Goal: Information Seeking & Learning: Learn about a topic

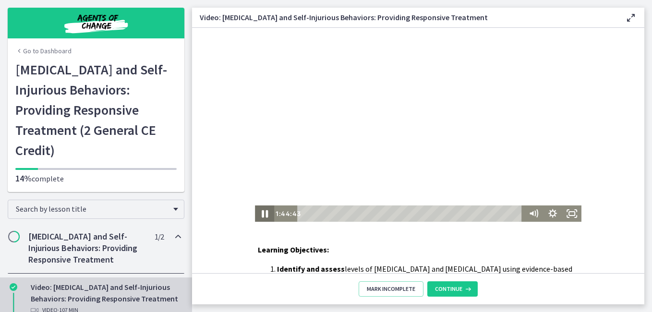
click at [263, 211] on icon "Pause" at bounding box center [265, 214] width 6 height 8
click at [258, 213] on icon "Play Video" at bounding box center [265, 214] width 23 height 20
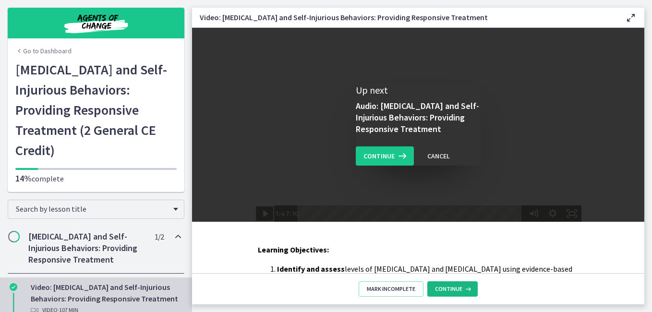
click at [451, 293] on button "Continue" at bounding box center [452, 288] width 50 height 15
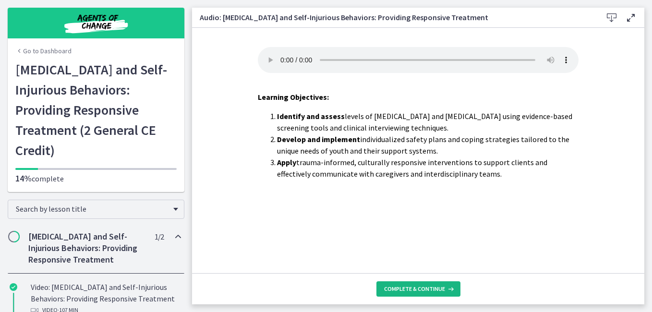
click at [429, 291] on span "Complete & continue" at bounding box center [414, 289] width 61 height 8
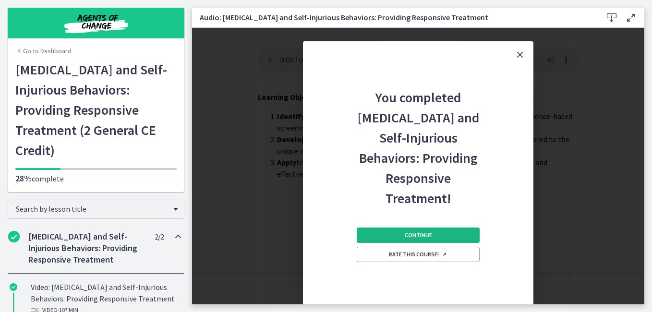
click at [424, 232] on button "Continue" at bounding box center [418, 235] width 123 height 15
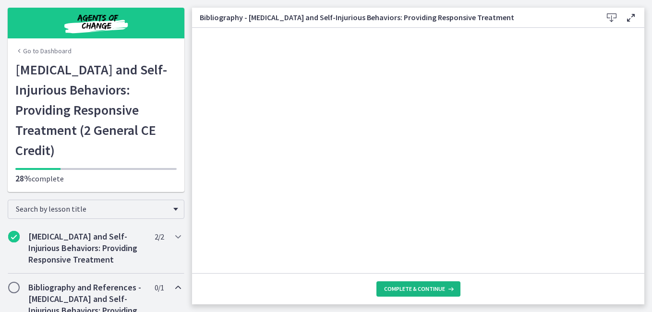
click at [420, 287] on span "Complete & continue" at bounding box center [414, 289] width 61 height 8
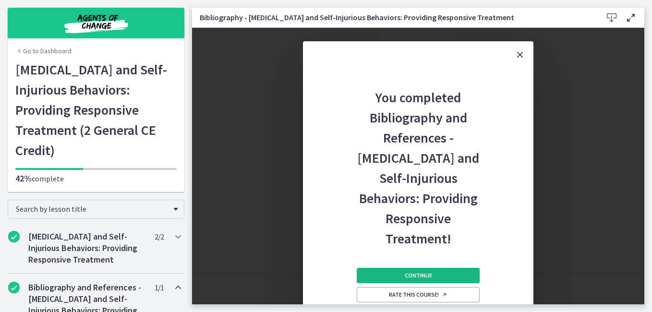
click at [413, 272] on span "Continue" at bounding box center [418, 276] width 27 height 8
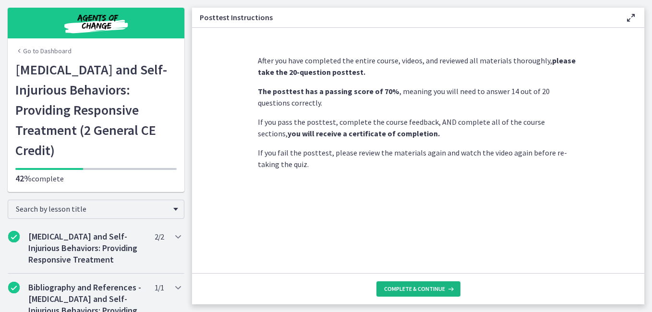
click at [412, 285] on span "Complete & continue" at bounding box center [414, 289] width 61 height 8
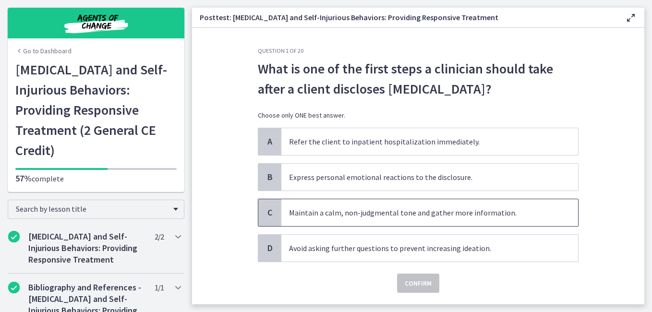
click at [403, 217] on span "Maintain a calm, non-judgmental tone and gather more information." at bounding box center [429, 212] width 297 height 27
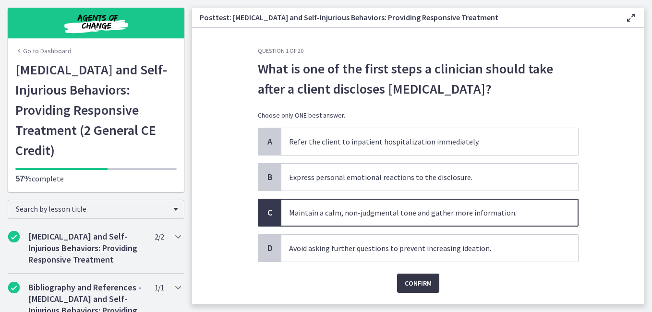
click at [414, 286] on span "Confirm" at bounding box center [418, 284] width 27 height 12
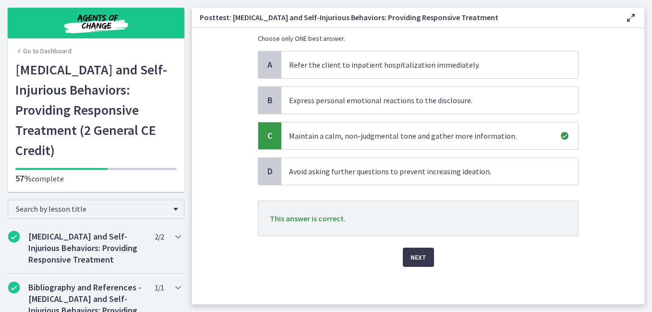
scroll to position [78, 0]
click at [414, 256] on span "Next" at bounding box center [419, 257] width 16 height 12
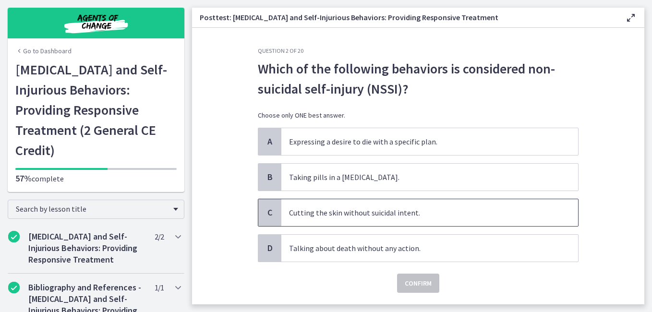
click at [385, 214] on span "Cutting the skin without suicidal intent." at bounding box center [429, 212] width 297 height 27
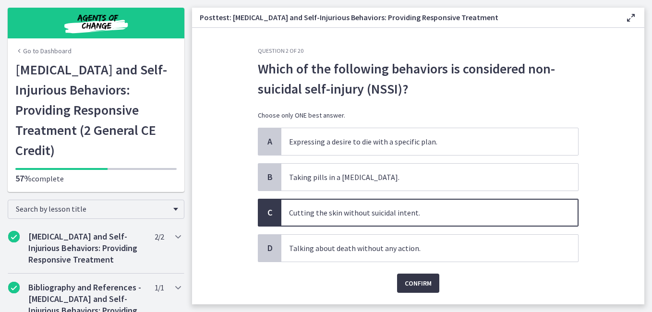
click at [412, 281] on span "Confirm" at bounding box center [418, 284] width 27 height 12
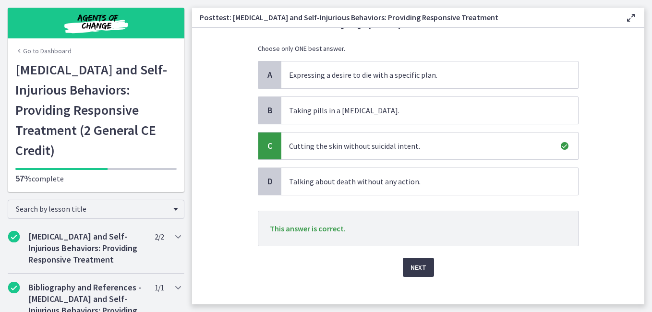
scroll to position [78, 0]
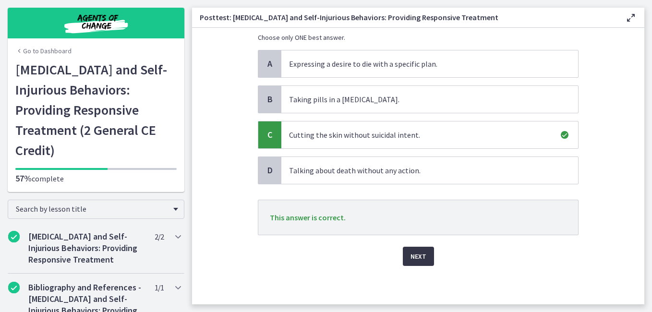
click at [411, 256] on span "Next" at bounding box center [419, 257] width 16 height 12
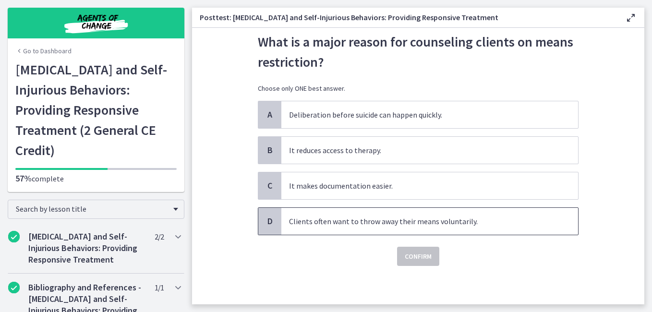
scroll to position [0, 0]
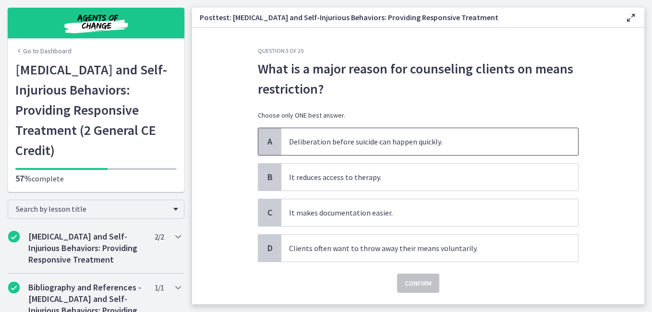
click at [397, 134] on span "Deliberation before suicide can happen quickly." at bounding box center [429, 141] width 297 height 27
click at [419, 285] on span "Confirm" at bounding box center [418, 284] width 27 height 12
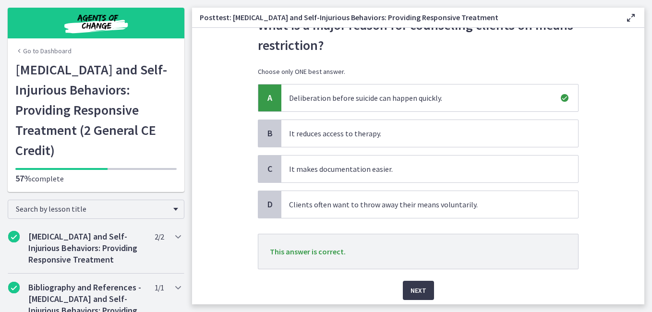
scroll to position [78, 0]
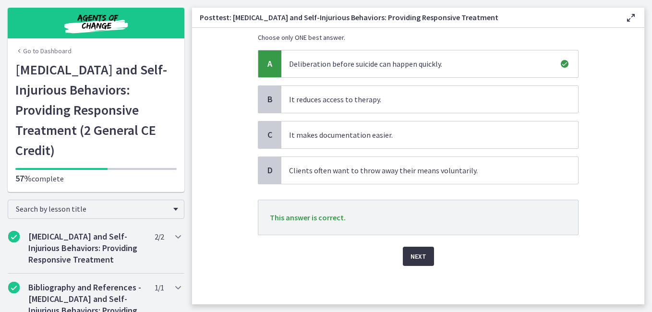
click at [414, 255] on span "Next" at bounding box center [419, 257] width 16 height 12
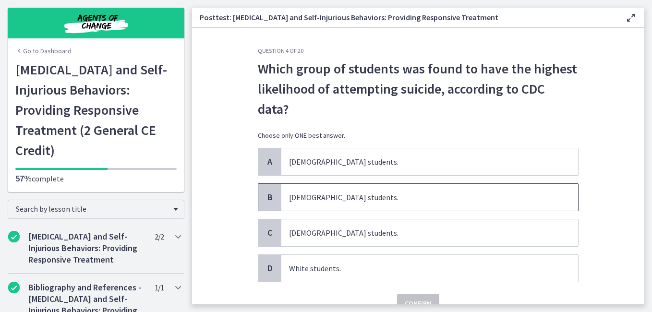
click at [308, 196] on span "[DEMOGRAPHIC_DATA] students." at bounding box center [429, 197] width 297 height 27
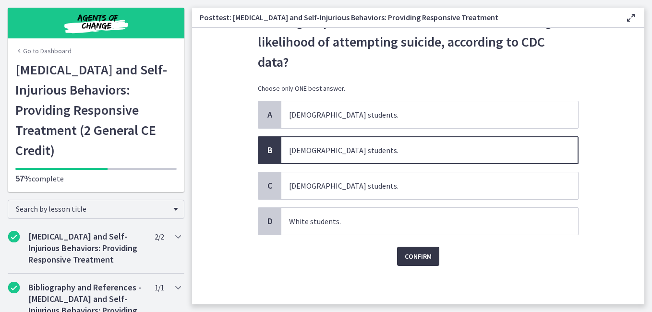
click at [414, 255] on span "Confirm" at bounding box center [418, 257] width 27 height 12
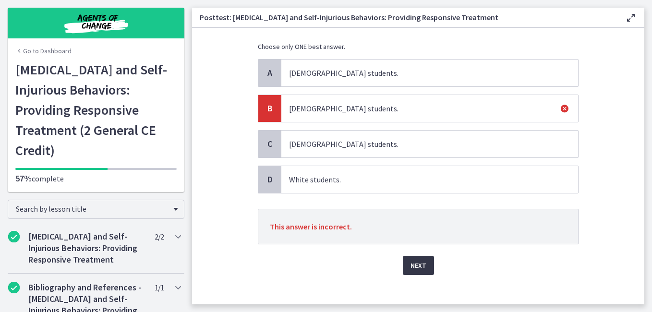
scroll to position [98, 0]
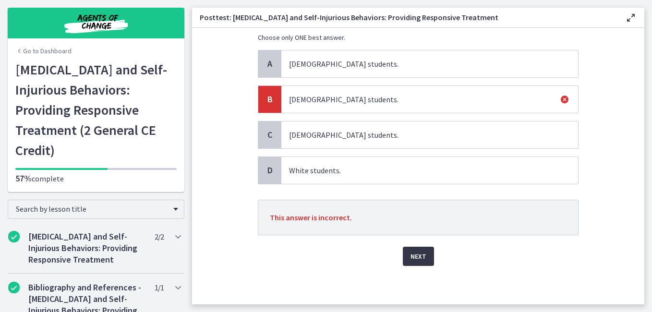
click at [416, 254] on span "Next" at bounding box center [419, 257] width 16 height 12
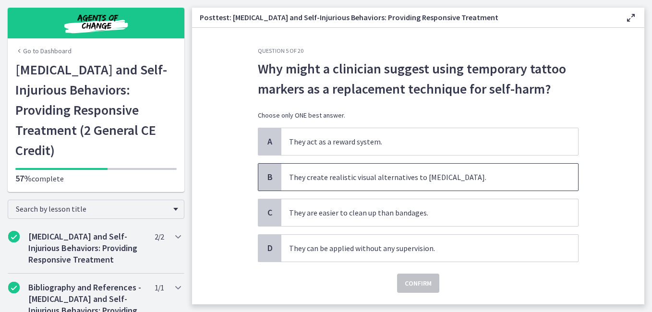
click at [384, 174] on span "They create realistic visual alternatives to [MEDICAL_DATA]." at bounding box center [429, 177] width 297 height 27
click at [406, 281] on span "Confirm" at bounding box center [418, 284] width 27 height 12
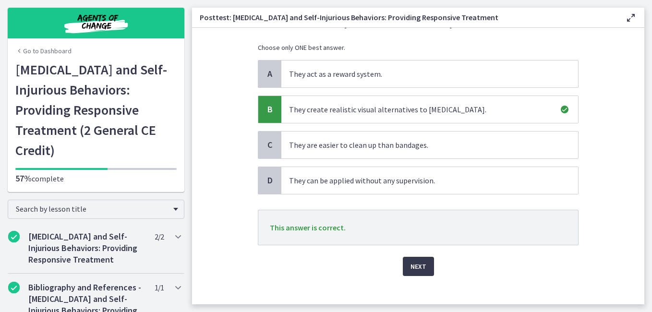
scroll to position [78, 0]
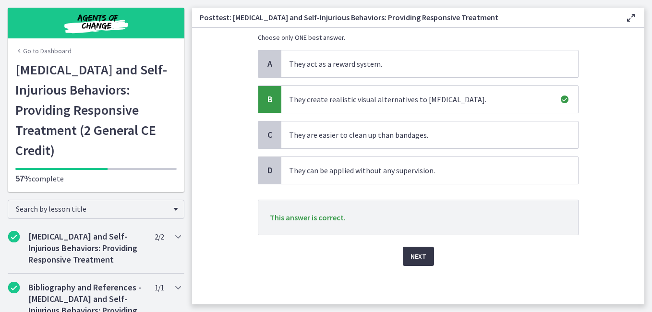
click at [413, 256] on span "Next" at bounding box center [419, 257] width 16 height 12
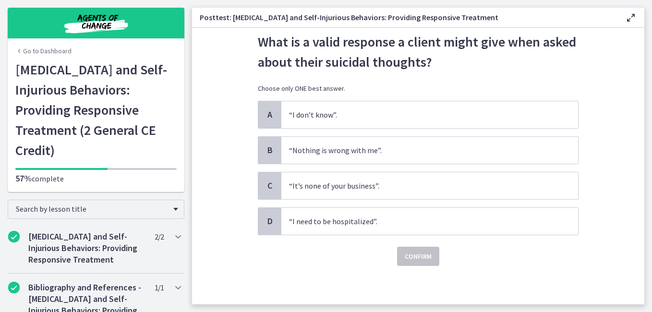
scroll to position [0, 0]
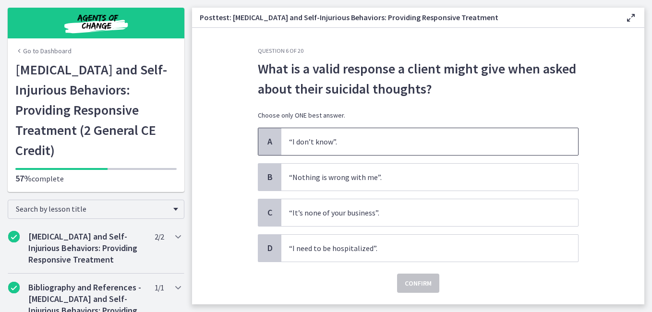
click at [362, 145] on span "“I don’t know”." at bounding box center [429, 141] width 297 height 27
click at [405, 284] on span "Confirm" at bounding box center [418, 284] width 27 height 12
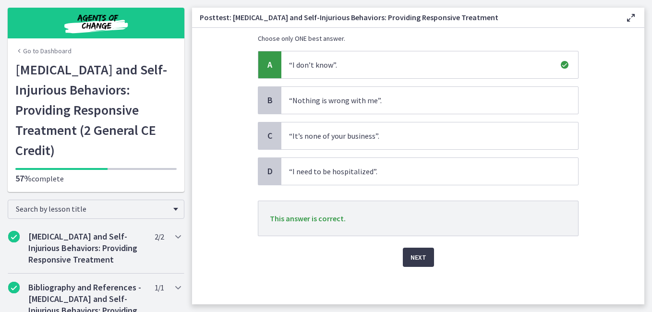
scroll to position [78, 0]
click at [411, 255] on span "Next" at bounding box center [419, 257] width 16 height 12
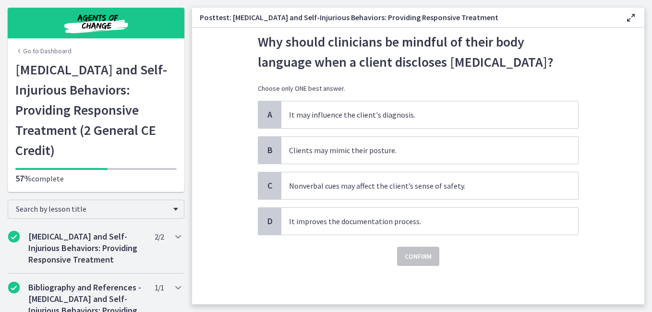
scroll to position [0, 0]
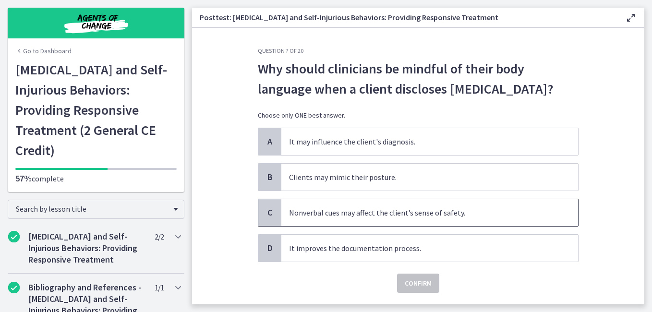
click at [403, 216] on span "Nonverbal cues may affect the client’s sense of safety." at bounding box center [429, 212] width 297 height 27
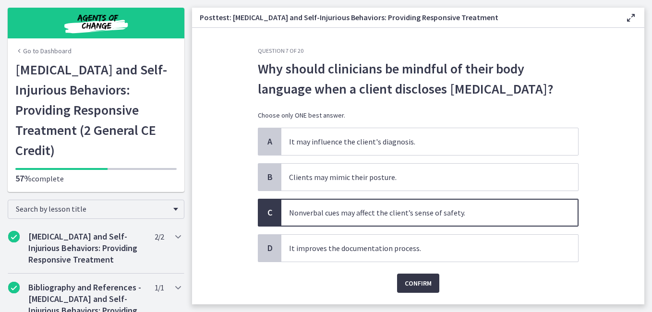
click at [414, 284] on span "Confirm" at bounding box center [418, 284] width 27 height 12
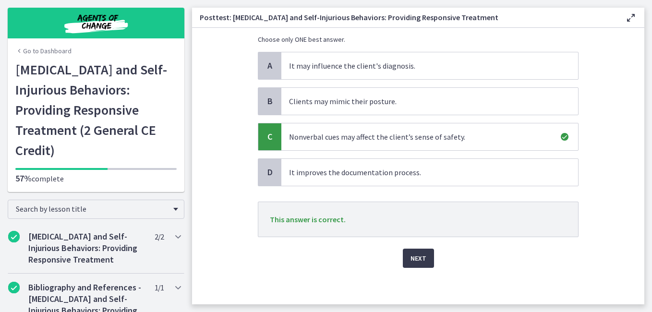
scroll to position [78, 0]
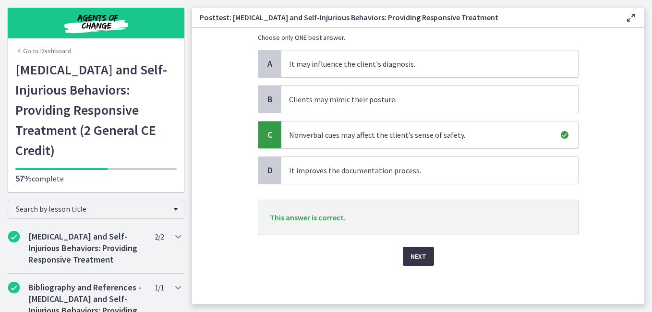
click at [412, 252] on button "Next" at bounding box center [418, 256] width 31 height 19
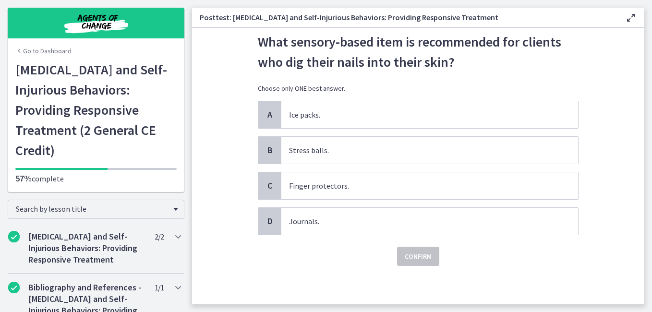
scroll to position [0, 0]
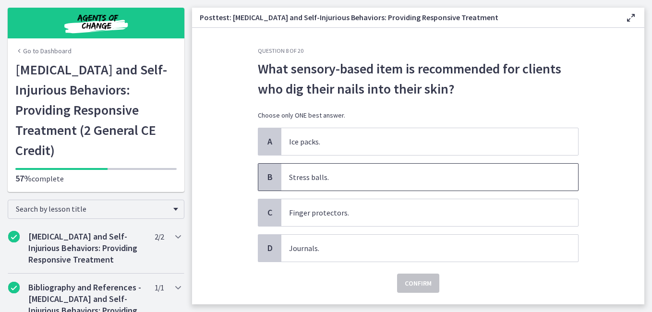
click at [335, 181] on span "Stress balls." at bounding box center [429, 177] width 297 height 27
click at [408, 287] on span "Confirm" at bounding box center [418, 284] width 27 height 12
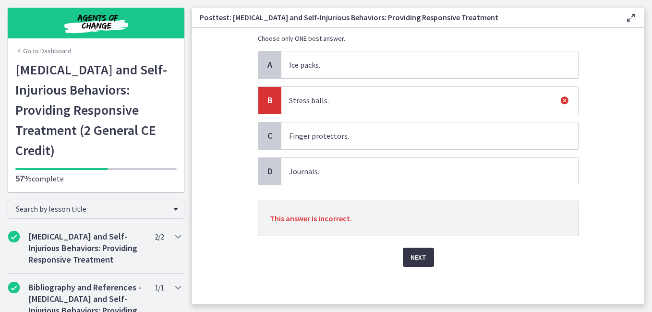
scroll to position [78, 0]
click at [416, 255] on span "Next" at bounding box center [419, 257] width 16 height 12
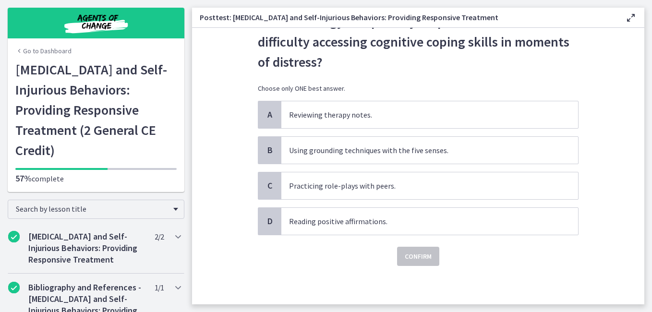
scroll to position [0, 0]
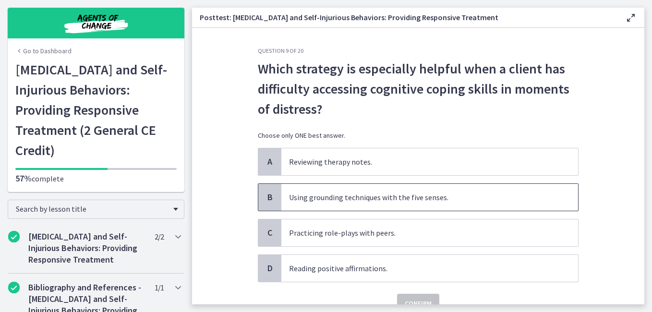
click at [399, 196] on span "Using grounding techniques with the five senses." at bounding box center [429, 197] width 297 height 27
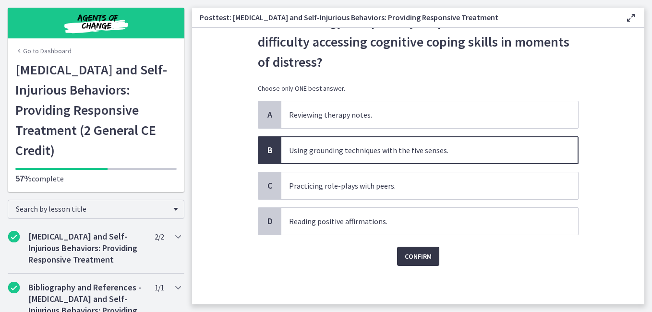
click at [416, 258] on span "Confirm" at bounding box center [418, 257] width 27 height 12
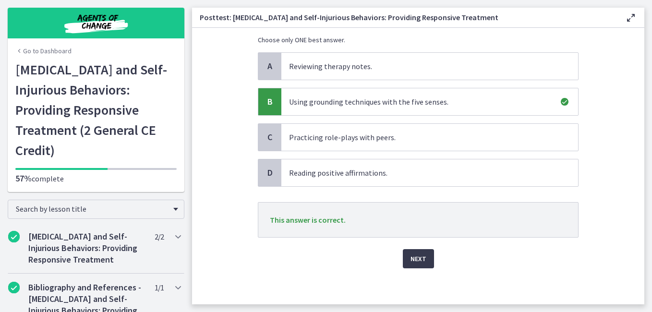
scroll to position [98, 0]
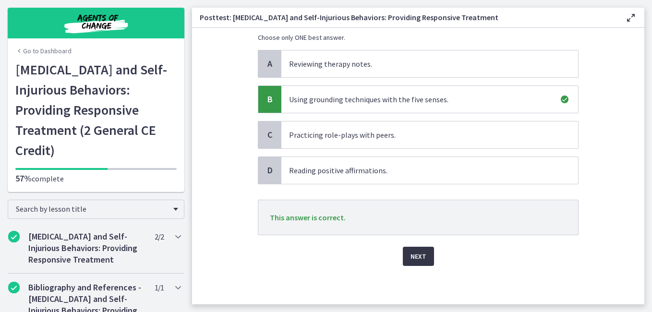
click at [411, 258] on span "Next" at bounding box center [419, 257] width 16 height 12
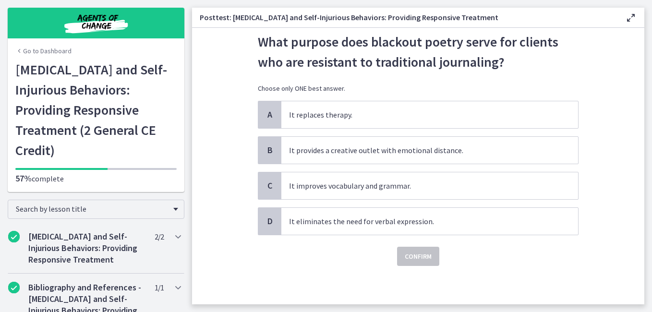
scroll to position [0, 0]
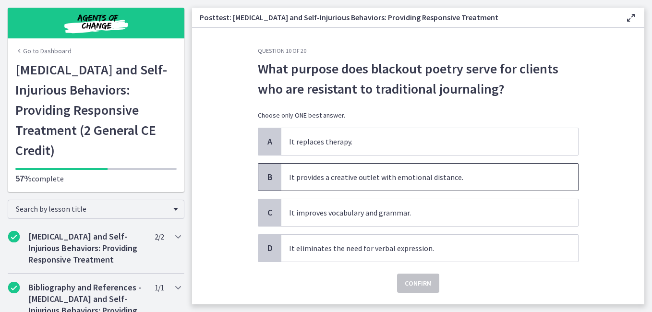
click at [395, 173] on span "It provides a creative outlet with emotional distance." at bounding box center [429, 177] width 297 height 27
click at [408, 278] on span "Confirm" at bounding box center [418, 284] width 27 height 12
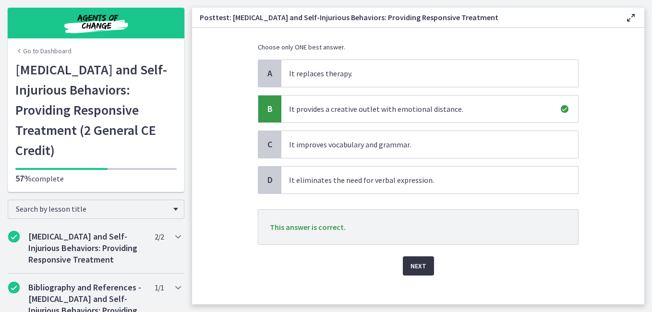
scroll to position [78, 0]
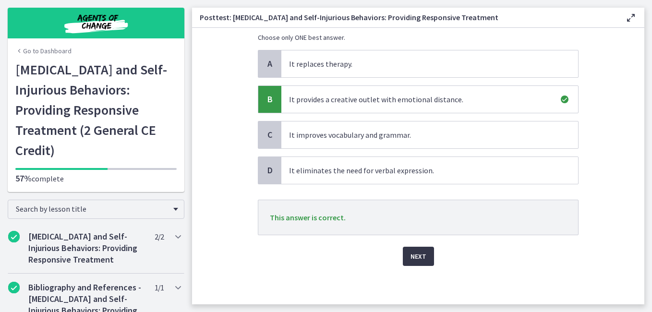
click at [412, 259] on span "Next" at bounding box center [419, 257] width 16 height 12
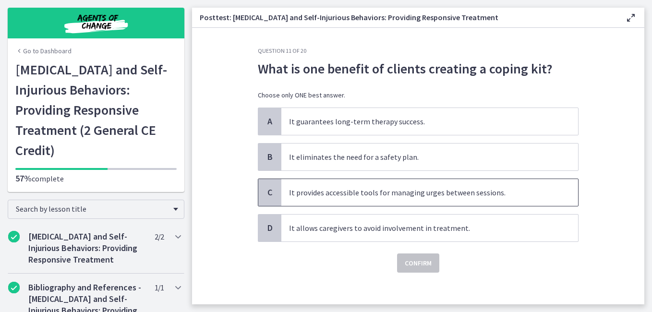
click at [422, 196] on span "It provides accessible tools for managing urges between sessions." at bounding box center [429, 192] width 297 height 27
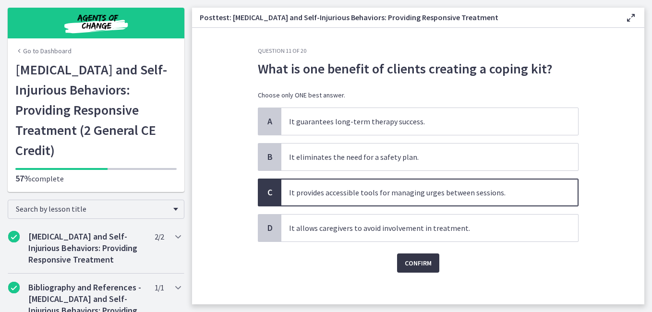
click at [418, 262] on span "Confirm" at bounding box center [418, 263] width 27 height 12
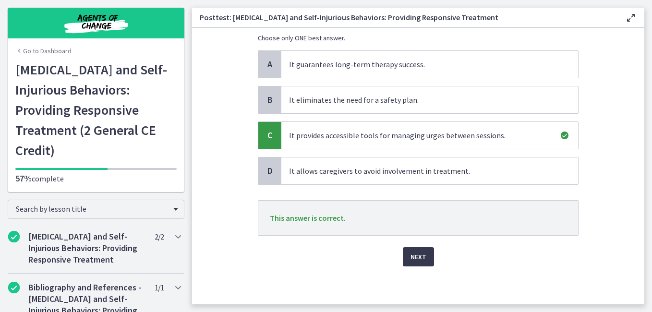
scroll to position [58, 0]
click at [411, 251] on span "Next" at bounding box center [419, 257] width 16 height 12
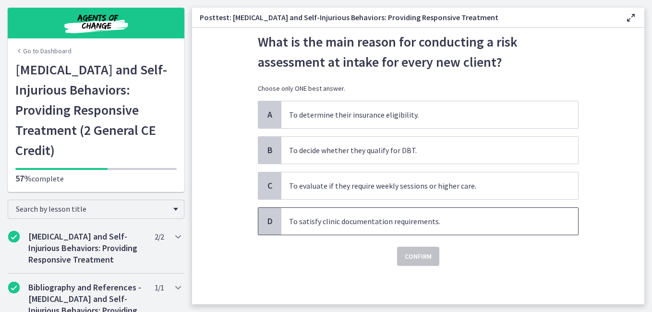
scroll to position [0, 0]
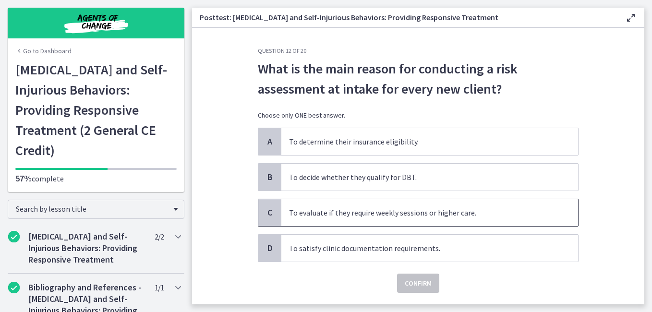
click at [393, 216] on span "To evaluate if they require weekly sessions or higher care." at bounding box center [429, 212] width 297 height 27
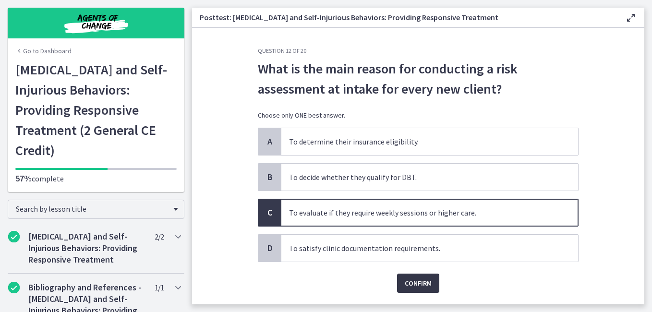
click at [415, 281] on span "Confirm" at bounding box center [418, 284] width 27 height 12
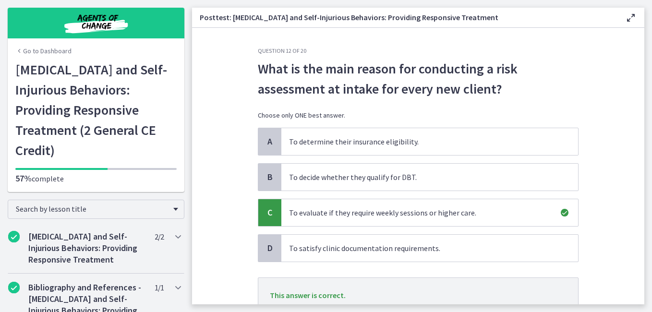
scroll to position [78, 0]
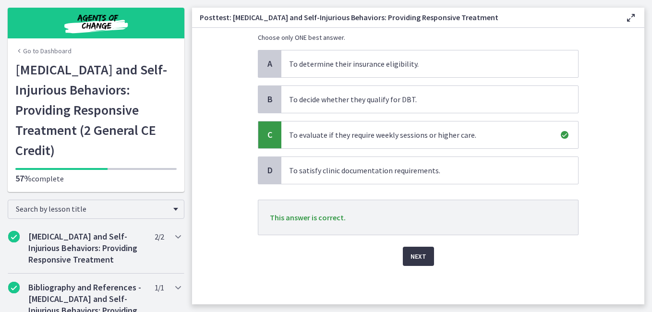
click at [411, 259] on span "Next" at bounding box center [419, 257] width 16 height 12
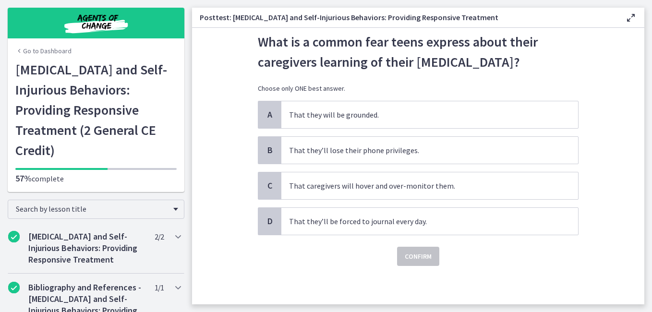
scroll to position [0, 0]
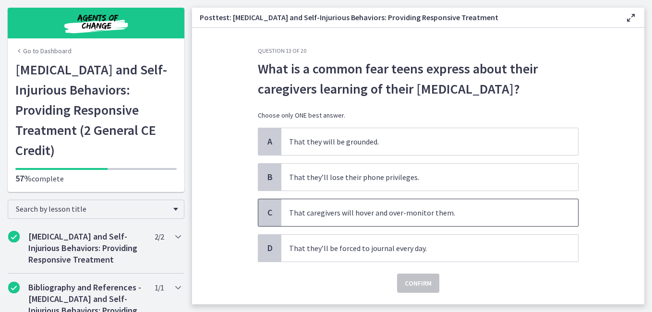
drag, startPoint x: 377, startPoint y: 214, endPoint x: 384, endPoint y: 218, distance: 8.0
click at [378, 214] on span "That caregivers will hover and over-monitor them." at bounding box center [429, 212] width 297 height 27
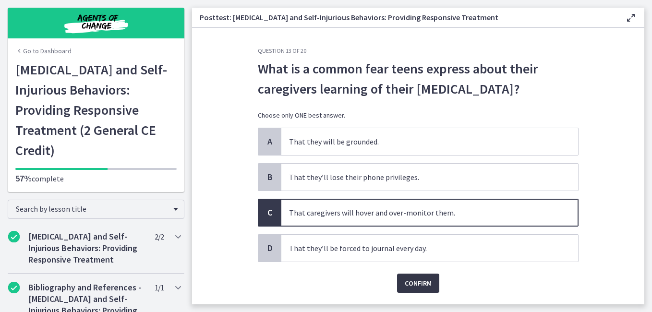
click at [414, 286] on span "Confirm" at bounding box center [418, 284] width 27 height 12
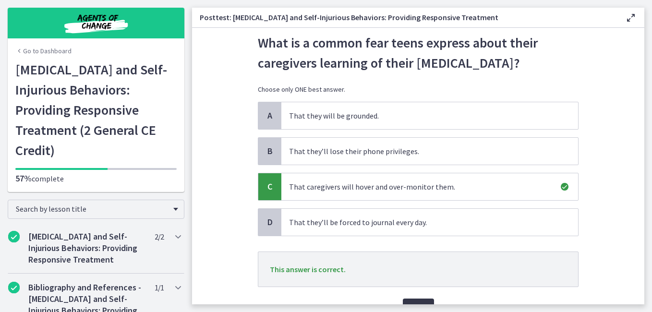
scroll to position [78, 0]
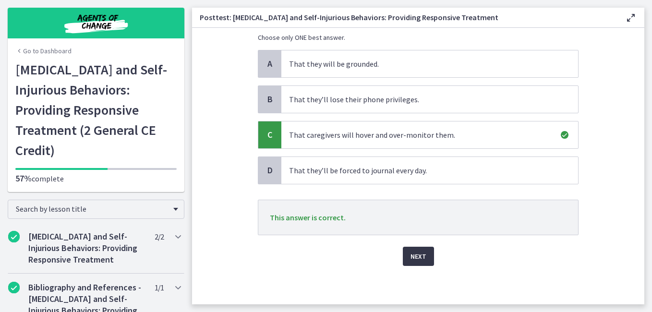
click at [416, 257] on span "Next" at bounding box center [419, 257] width 16 height 12
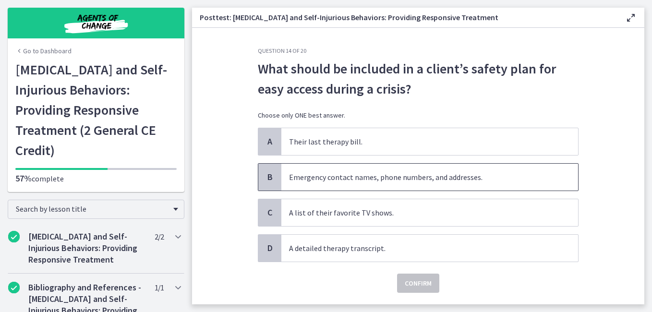
click at [422, 183] on span "Emergency contact names, phone numbers, and addresses." at bounding box center [429, 177] width 297 height 27
click at [412, 280] on span "Confirm" at bounding box center [418, 284] width 27 height 12
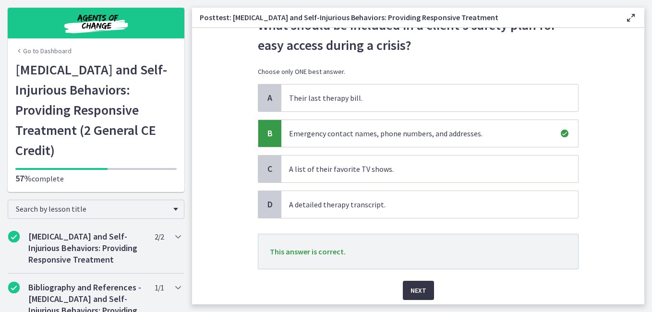
scroll to position [78, 0]
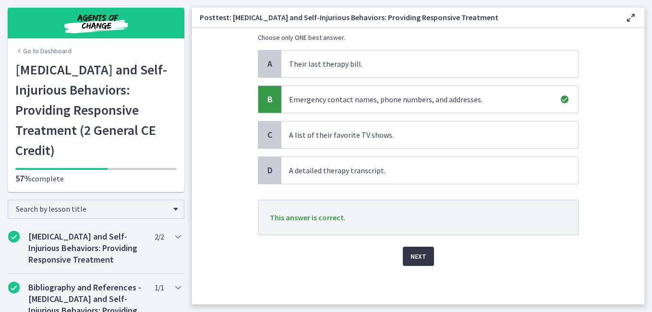
click at [411, 257] on span "Next" at bounding box center [419, 257] width 16 height 12
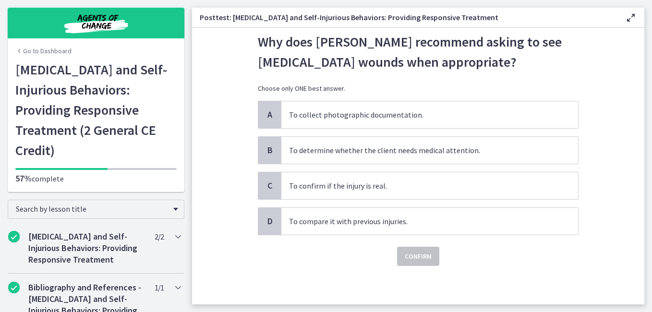
scroll to position [0, 0]
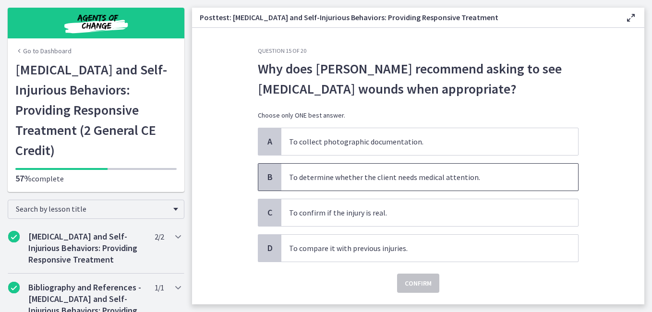
click at [419, 173] on span "To determine whether the client needs medical attention." at bounding box center [429, 177] width 297 height 27
click at [414, 280] on span "Confirm" at bounding box center [418, 284] width 27 height 12
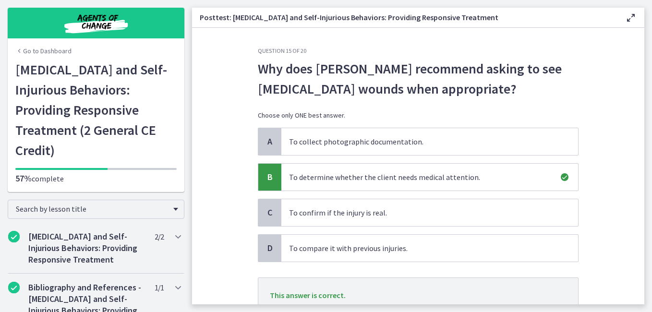
scroll to position [78, 0]
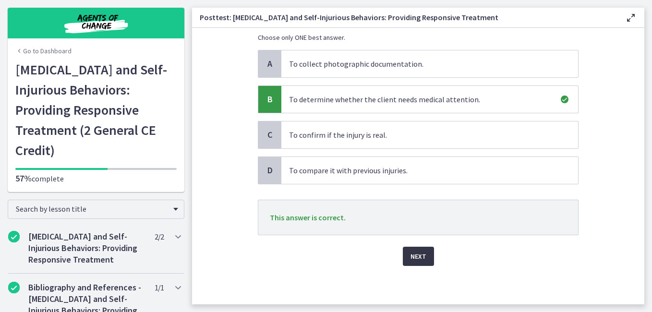
click at [414, 255] on span "Next" at bounding box center [419, 257] width 16 height 12
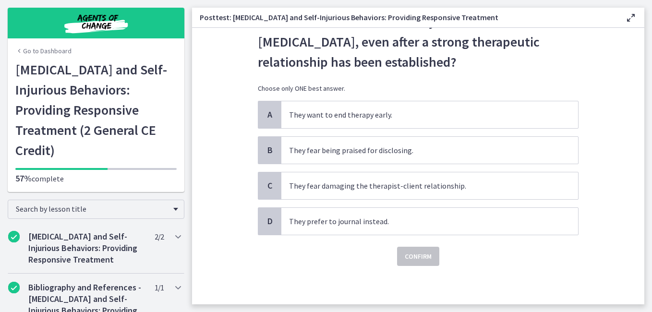
scroll to position [0, 0]
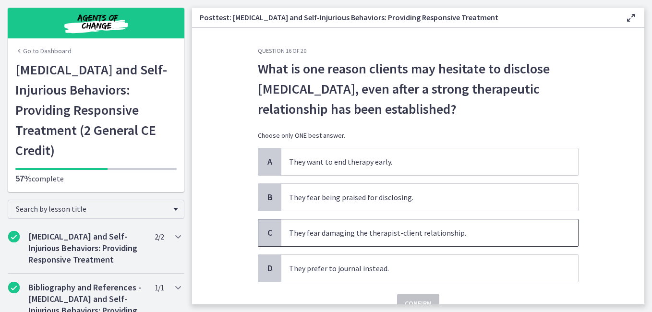
click at [401, 223] on span "They fear damaging the therapist-client relationship." at bounding box center [429, 232] width 297 height 27
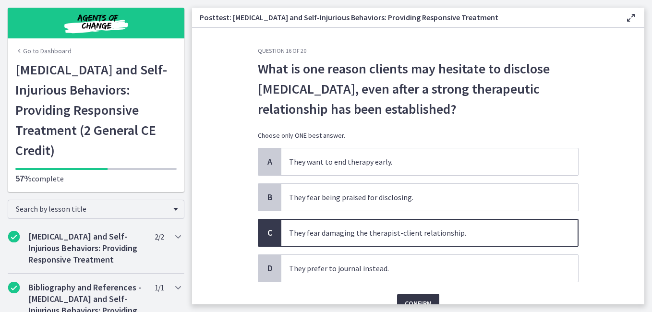
click at [412, 298] on span "Confirm" at bounding box center [418, 304] width 27 height 12
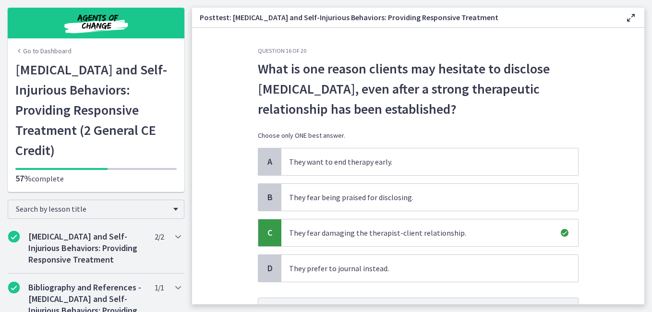
scroll to position [98, 0]
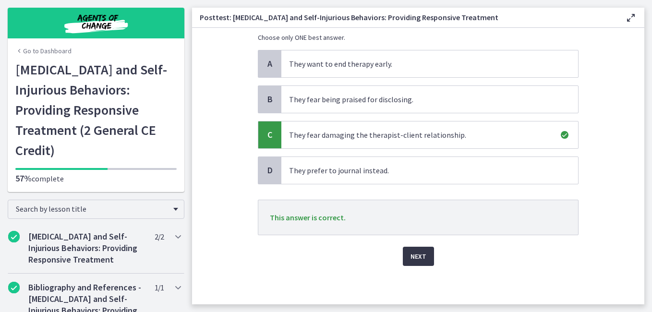
click at [420, 258] on span "Next" at bounding box center [419, 257] width 16 height 12
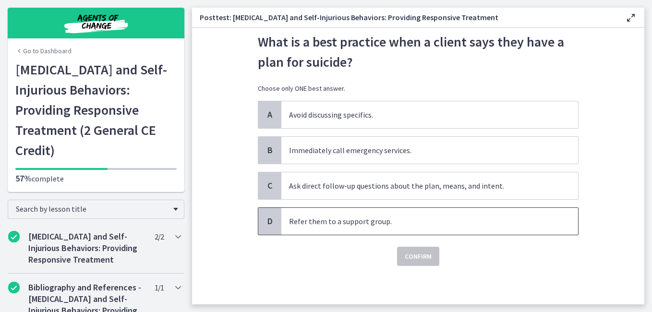
scroll to position [0, 0]
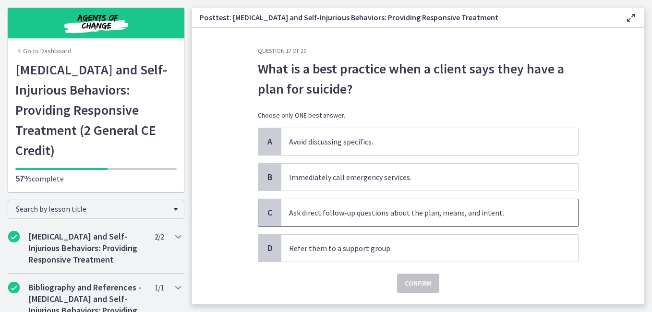
click at [397, 218] on span "Ask direct follow-up questions about the plan, means, and intent." at bounding box center [429, 212] width 297 height 27
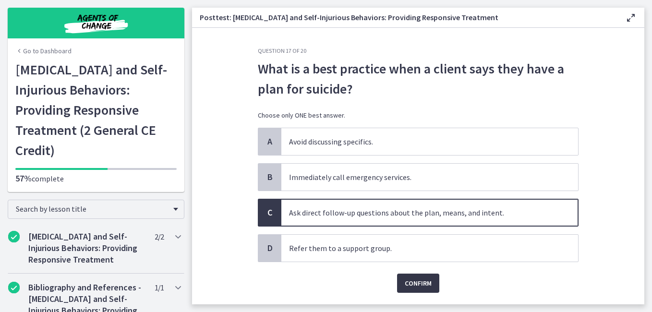
click at [410, 286] on span "Confirm" at bounding box center [418, 284] width 27 height 12
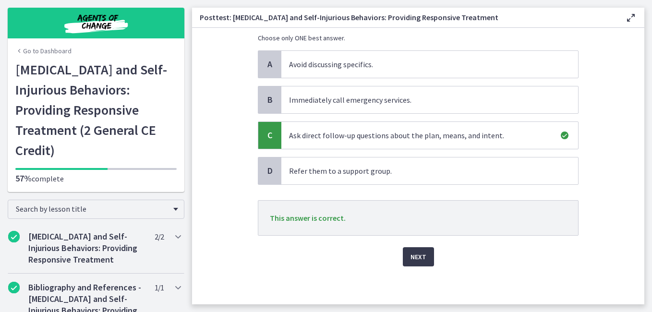
scroll to position [78, 0]
click at [414, 256] on span "Next" at bounding box center [419, 257] width 16 height 12
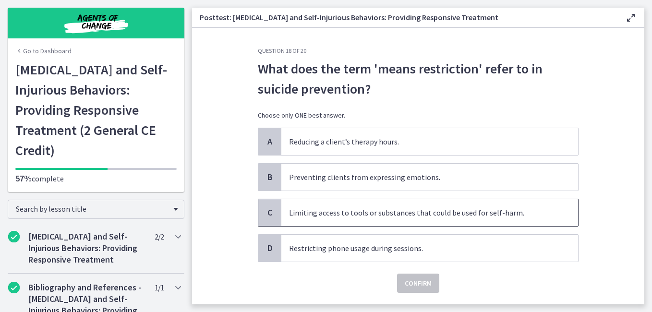
click at [397, 219] on span "Limiting access to tools or substances that could be used for self-harm." at bounding box center [429, 212] width 297 height 27
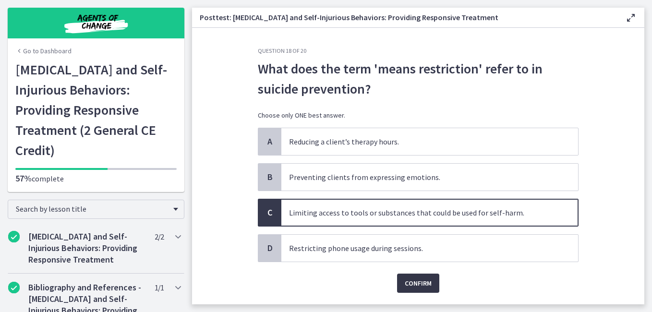
click at [414, 284] on span "Confirm" at bounding box center [418, 284] width 27 height 12
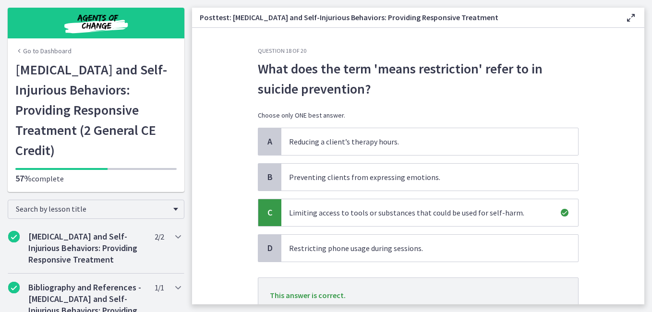
scroll to position [78, 0]
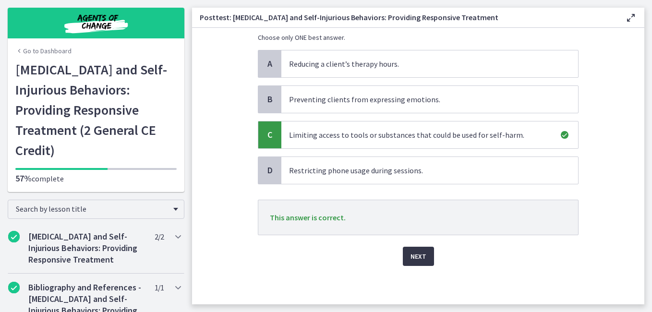
click at [410, 262] on button "Next" at bounding box center [418, 256] width 31 height 19
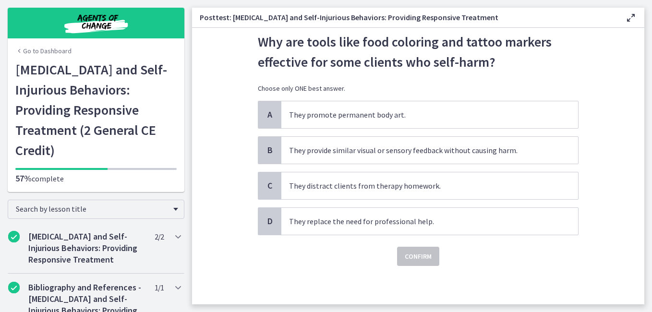
scroll to position [0, 0]
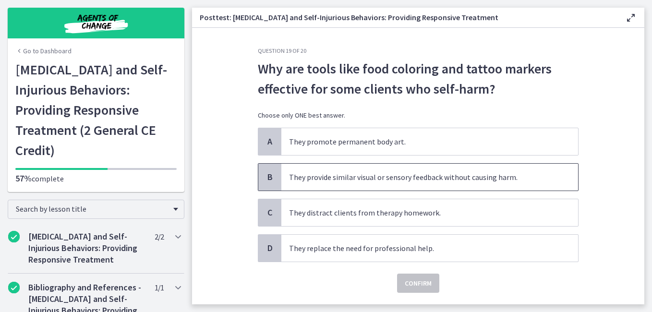
click at [426, 180] on span "They provide similar visual or sensory feedback without causing harm." at bounding box center [429, 177] width 297 height 27
click at [419, 285] on span "Confirm" at bounding box center [418, 284] width 27 height 12
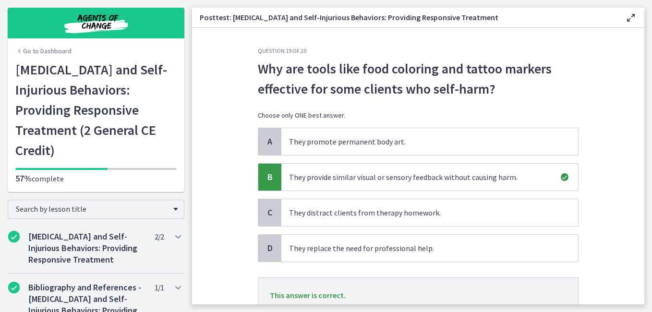
scroll to position [78, 0]
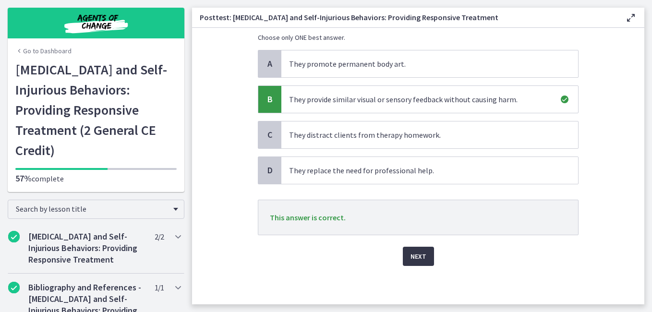
click at [411, 255] on span "Next" at bounding box center [419, 257] width 16 height 12
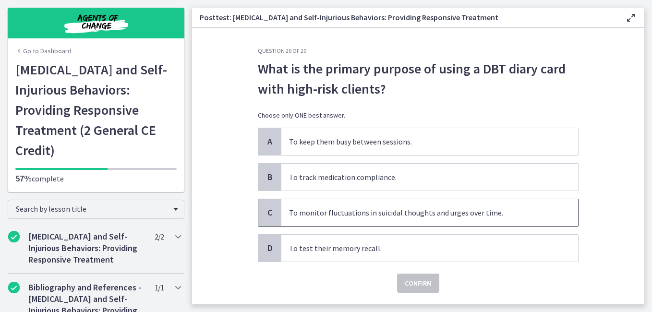
click at [427, 213] on span "To monitor fluctuations in suicidal thoughts and urges over time." at bounding box center [429, 212] width 297 height 27
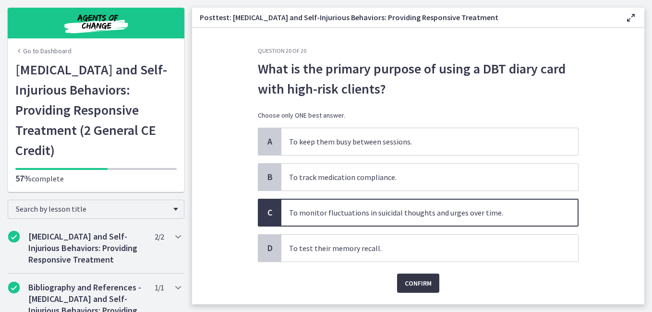
click at [412, 283] on span "Confirm" at bounding box center [418, 284] width 27 height 12
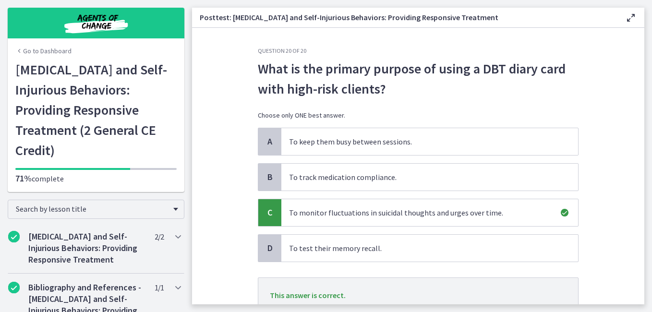
scroll to position [78, 0]
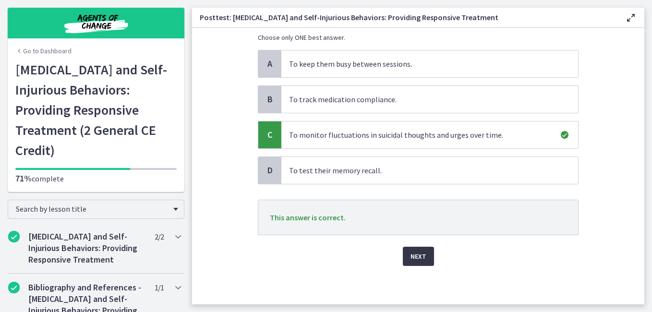
click at [422, 257] on button "Next" at bounding box center [418, 256] width 31 height 19
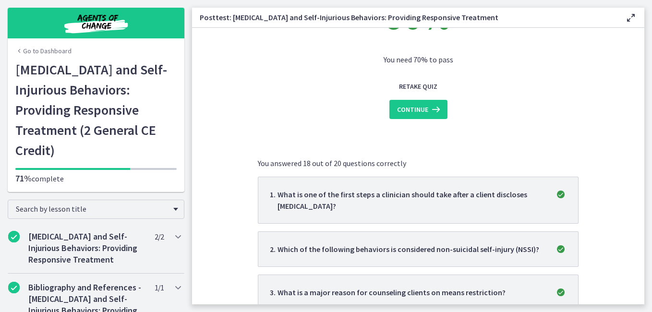
scroll to position [0, 0]
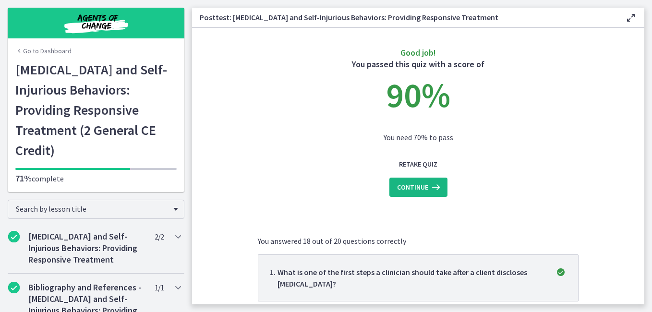
click at [418, 190] on span "Continue" at bounding box center [412, 188] width 31 height 12
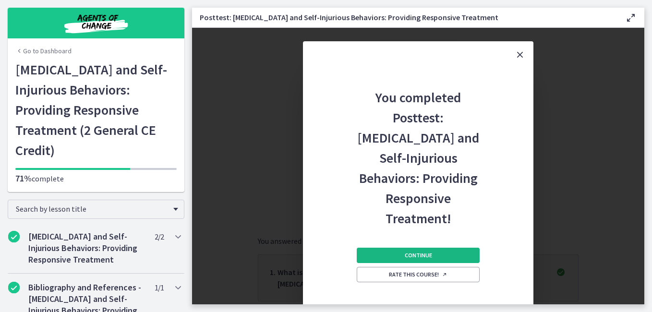
click at [420, 252] on span "Continue" at bounding box center [418, 256] width 27 height 8
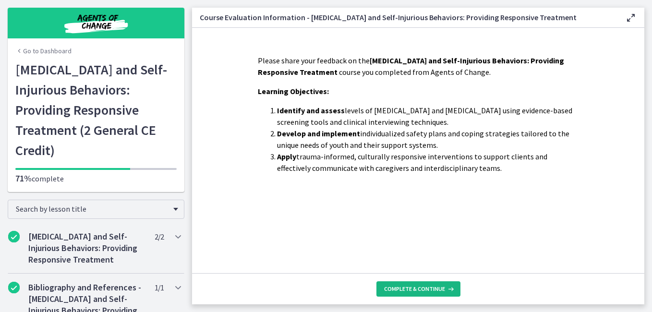
click at [409, 286] on span "Complete & continue" at bounding box center [414, 289] width 61 height 8
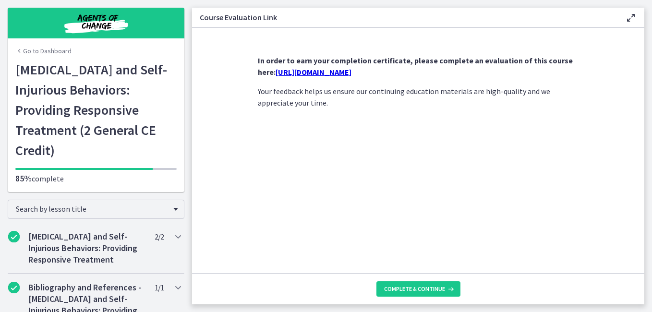
click at [352, 73] on link "[URL][DOMAIN_NAME]" at bounding box center [314, 72] width 76 height 10
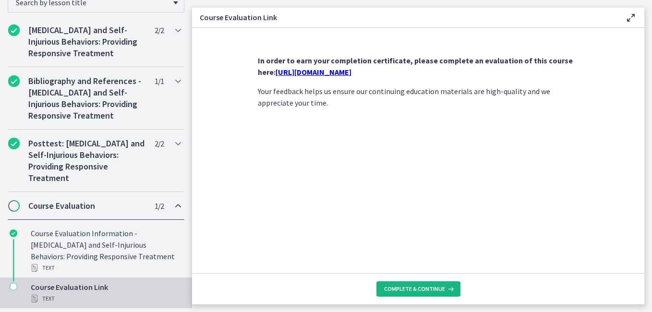
click at [400, 284] on button "Complete & continue" at bounding box center [419, 288] width 84 height 15
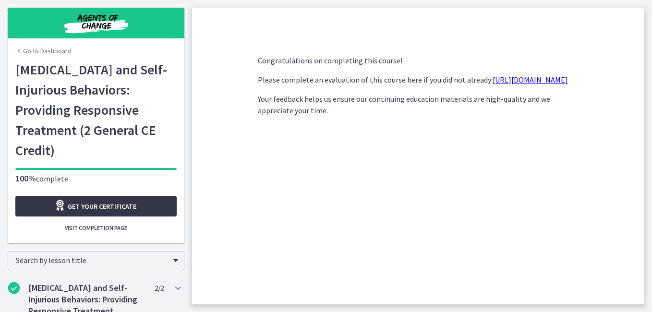
click at [85, 203] on span "Get your certificate" at bounding box center [102, 207] width 69 height 12
